Goal: Information Seeking & Learning: Learn about a topic

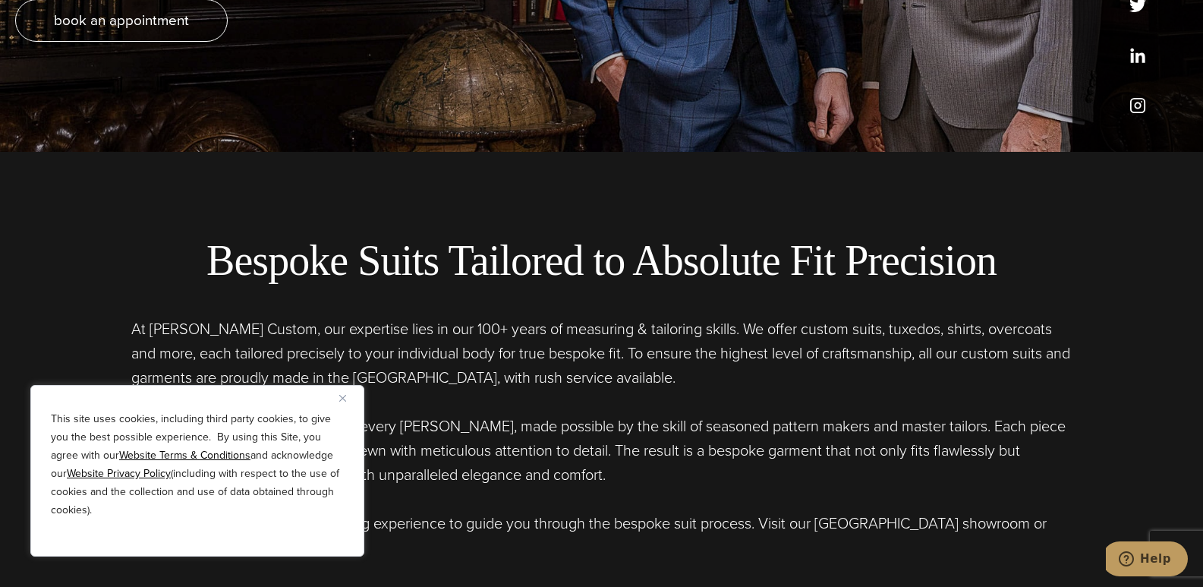
scroll to position [506, 0]
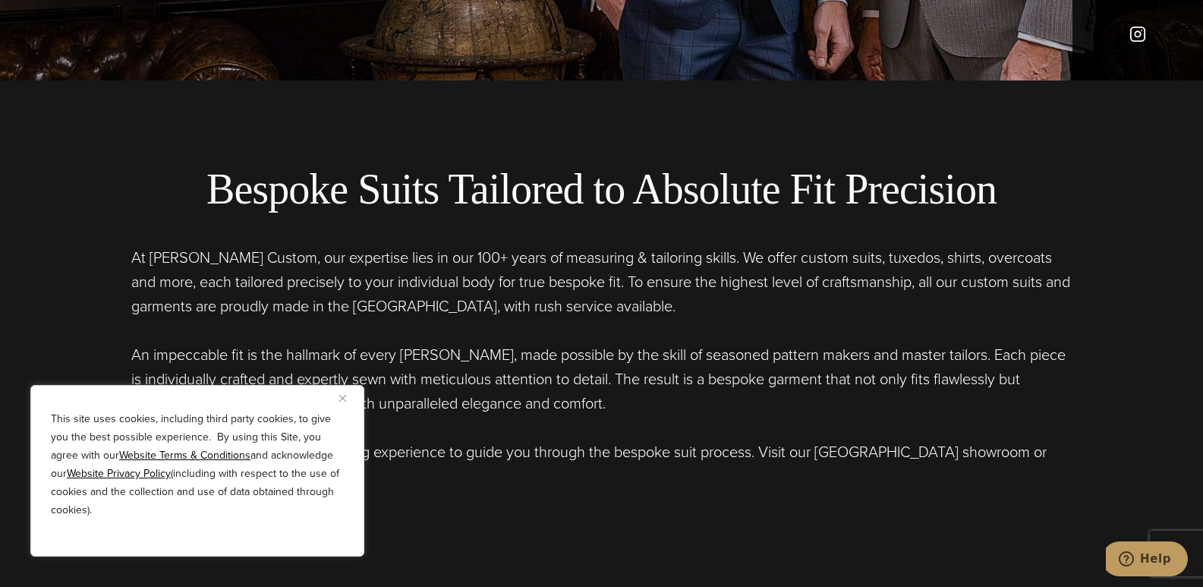
click at [345, 398] on img "Close" at bounding box center [342, 398] width 7 height 7
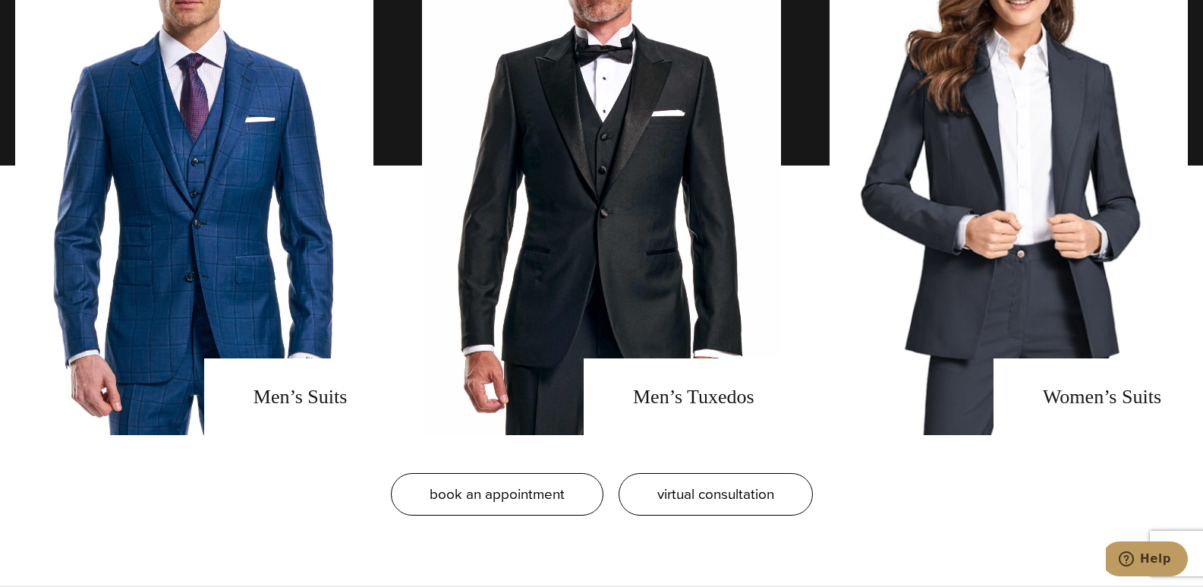
scroll to position [1305, 0]
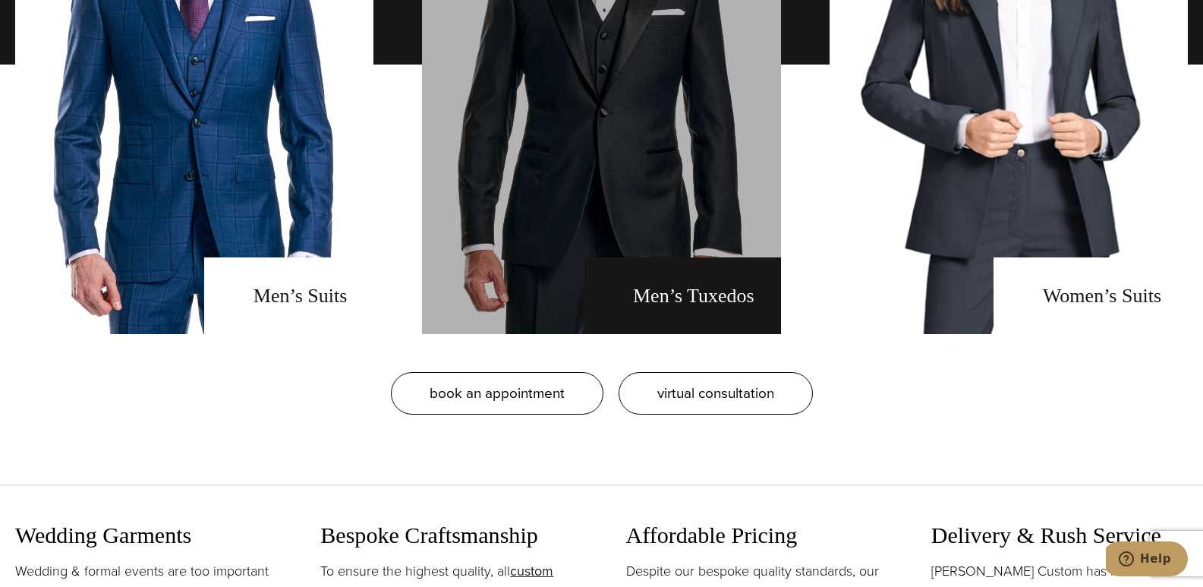
click at [600, 225] on link "men's tuxedos" at bounding box center [601, 64] width 358 height 539
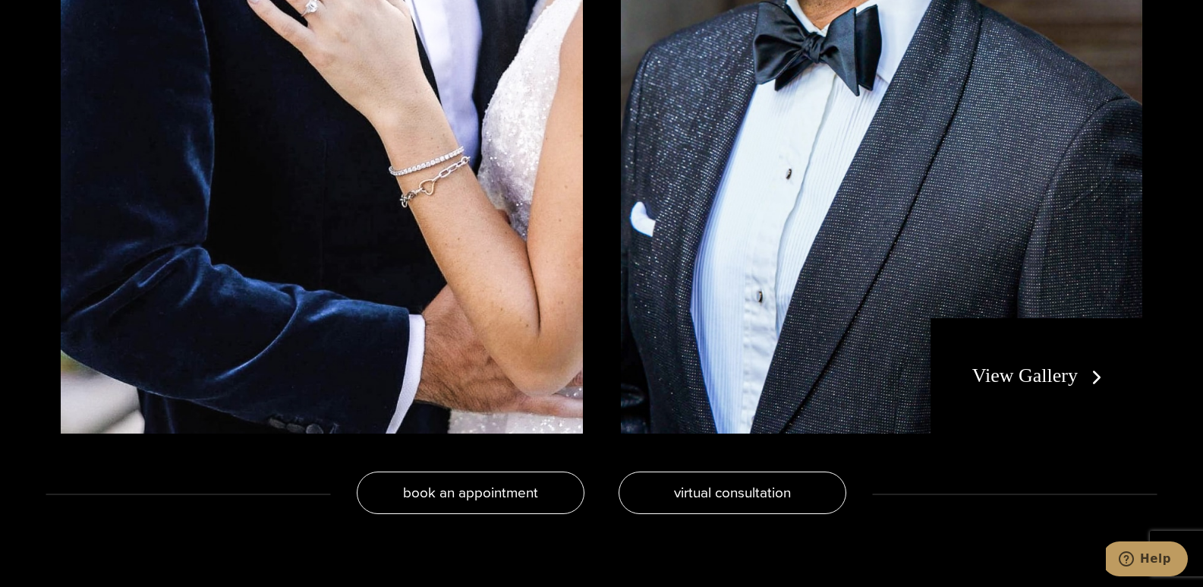
scroll to position [3138, 0]
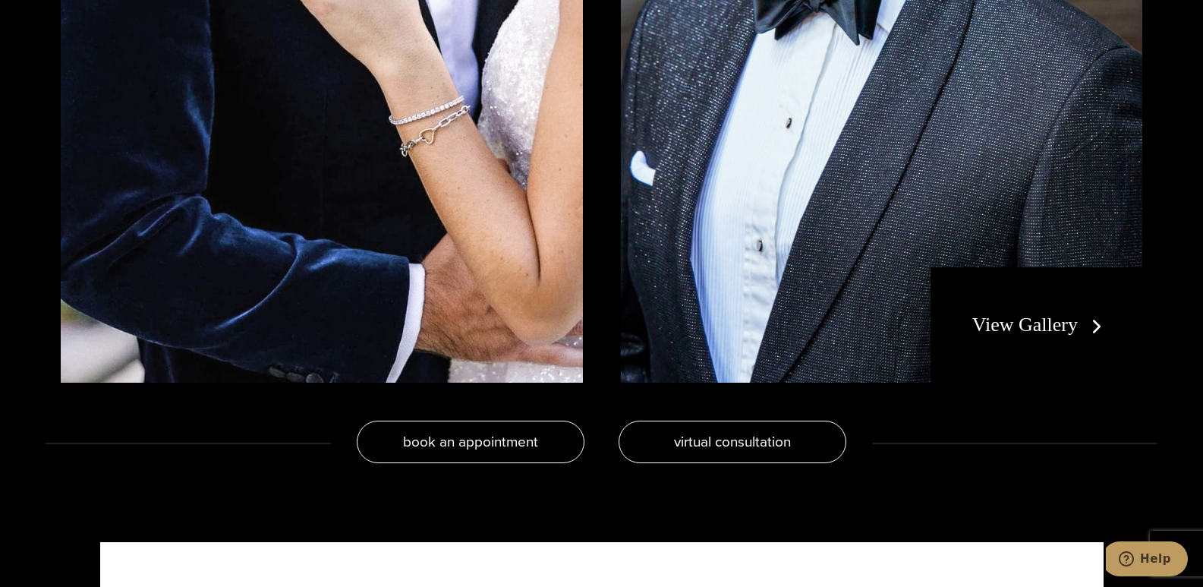
click at [1108, 335] on link "View Gallery" at bounding box center [1040, 324] width 136 height 22
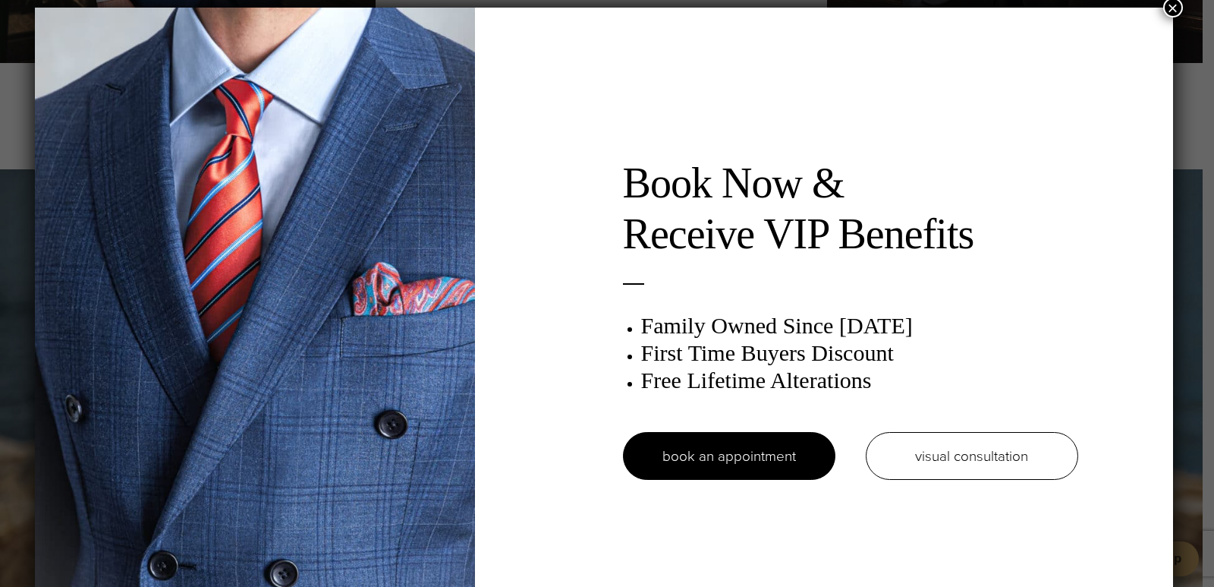
scroll to position [8, 0]
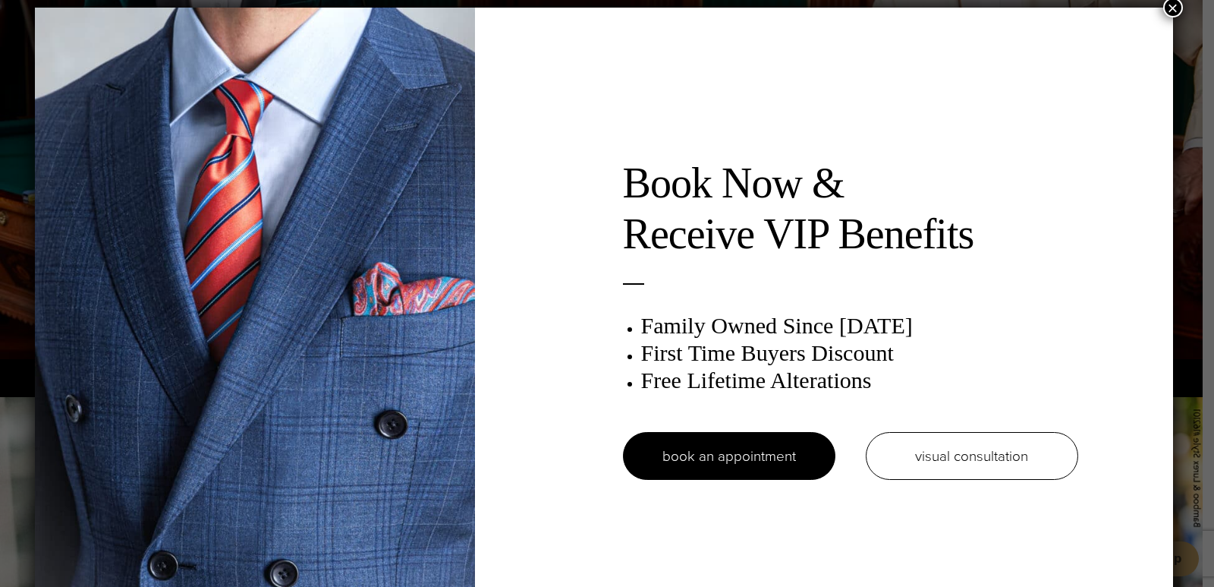
scroll to position [8, 0]
